Goal: Find contact information: Find contact information

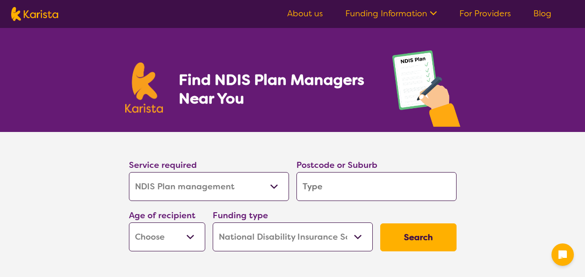
select select "NDIS Plan management"
select select "NDIS"
select select "NDIS Plan management"
select select "NDIS"
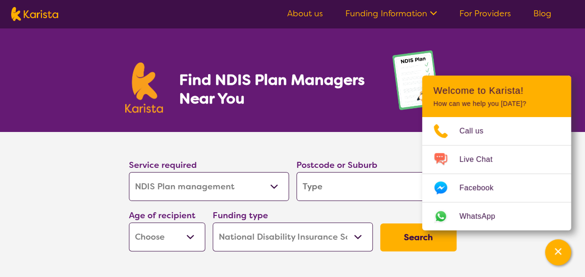
click at [328, 194] on input "search" at bounding box center [377, 186] width 160 height 29
type input "4"
type input "41"
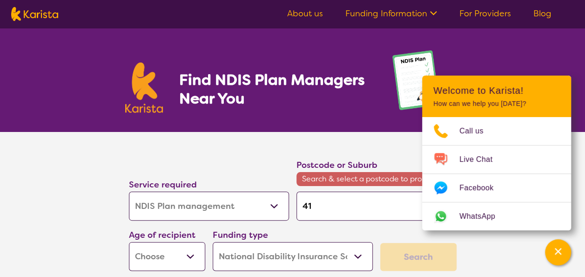
type input "416"
type input "4163"
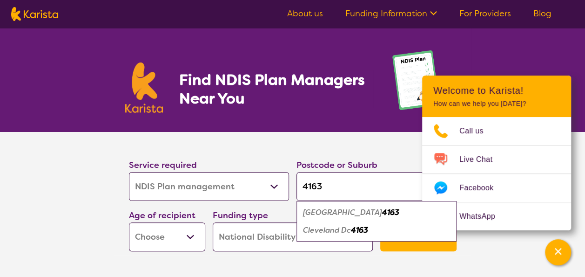
type input "416"
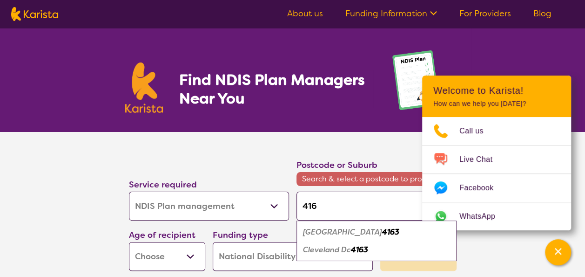
type input "4164"
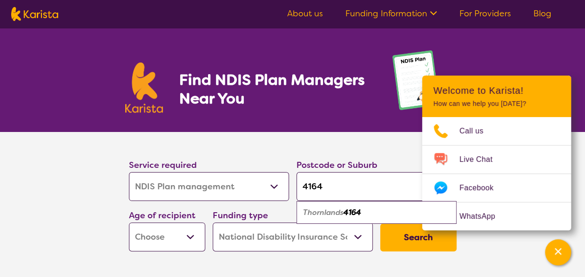
type input "4164"
click at [194, 238] on select "Early Childhood - 0 to 9 Child - 10 to 11 Adolescent - 12 to 17 Adult - 18 to 6…" at bounding box center [167, 236] width 76 height 29
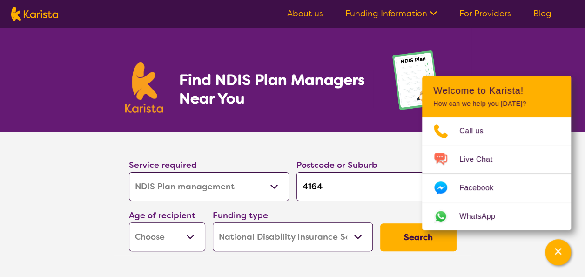
select select "AD"
click at [129, 222] on select "Early Childhood - 0 to 9 Child - 10 to 11 Adolescent - 12 to 17 Adult - 18 to 6…" at bounding box center [167, 236] width 76 height 29
select select "AD"
click at [360, 235] on select "Home Care Package (HCP) National Disability Insurance Scheme (NDIS) I don't know" at bounding box center [293, 236] width 160 height 29
select select "i-don-t-know"
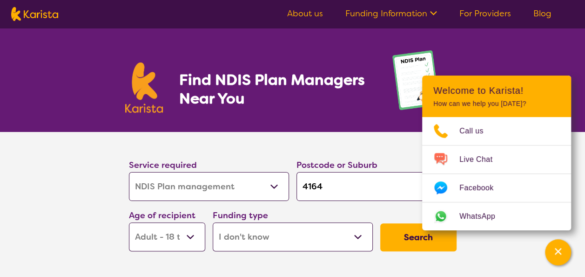
click at [213, 222] on select "Home Care Package (HCP) National Disability Insurance Scheme (NDIS) I don't know" at bounding box center [293, 236] width 160 height 29
select select "i-don-t-know"
click at [410, 241] on button "Search" at bounding box center [418, 237] width 76 height 28
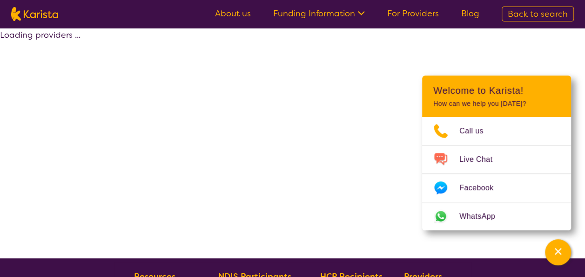
select select "NDIS Plan management"
select select "AD"
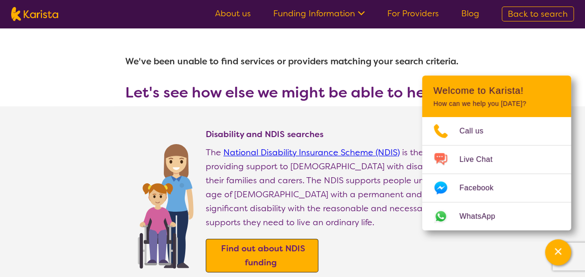
click at [288, 243] on b "Find out about NDIS funding" at bounding box center [263, 255] width 84 height 25
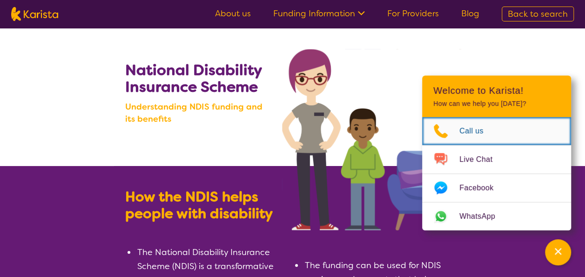
click at [477, 134] on span "Call us" at bounding box center [476, 131] width 35 height 14
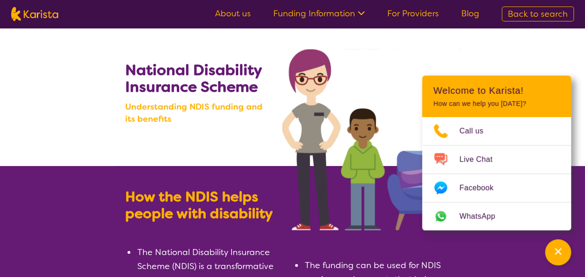
click at [452, 56] on img at bounding box center [375, 139] width 186 height 181
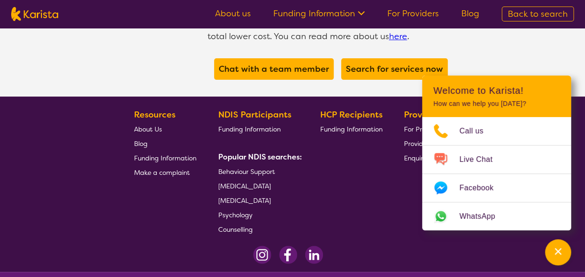
scroll to position [1871, 0]
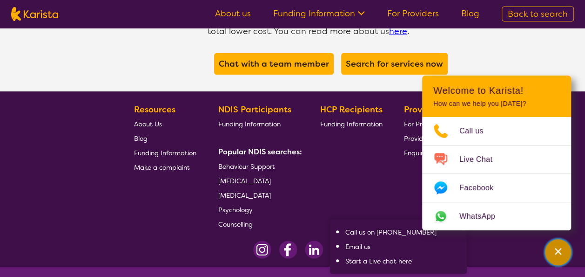
click at [559, 249] on icon "Channel Menu" at bounding box center [558, 250] width 9 height 9
